Goal: Transaction & Acquisition: Purchase product/service

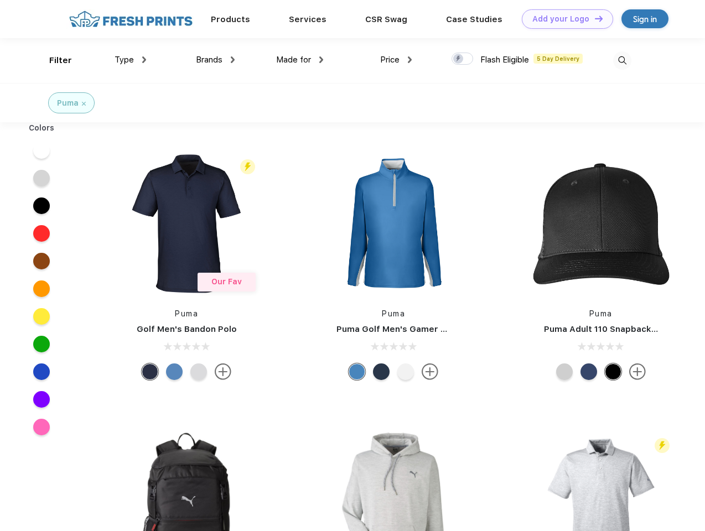
click at [563, 19] on link "Add your Logo Design Tool" at bounding box center [567, 18] width 91 height 19
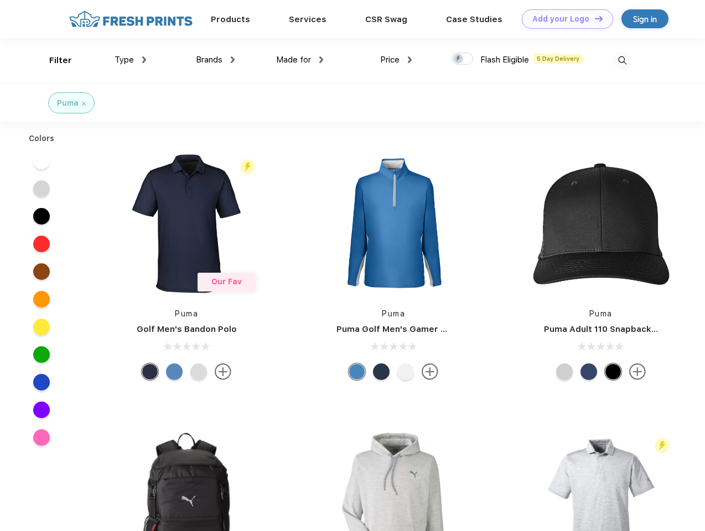
click at [0, 0] on div "Design Tool" at bounding box center [0, 0] width 0 height 0
click at [594, 18] on link "Add your Logo Design Tool" at bounding box center [567, 18] width 91 height 19
click at [53, 60] on div "Filter" at bounding box center [60, 60] width 23 height 13
click at [131, 60] on span "Type" at bounding box center [124, 60] width 19 height 10
click at [215, 60] on span "Brands" at bounding box center [209, 60] width 27 height 10
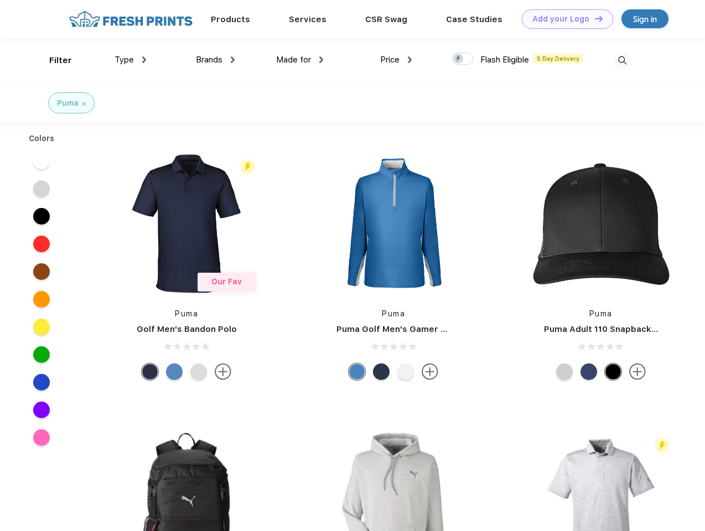
click at [300, 60] on span "Made for" at bounding box center [293, 60] width 35 height 10
click at [396, 60] on span "Price" at bounding box center [389, 60] width 19 height 10
click at [463, 59] on div at bounding box center [463, 59] width 22 height 12
click at [459, 59] on input "checkbox" at bounding box center [455, 55] width 7 height 7
click at [622, 60] on img at bounding box center [622, 60] width 18 height 18
